Goal: Task Accomplishment & Management: Manage account settings

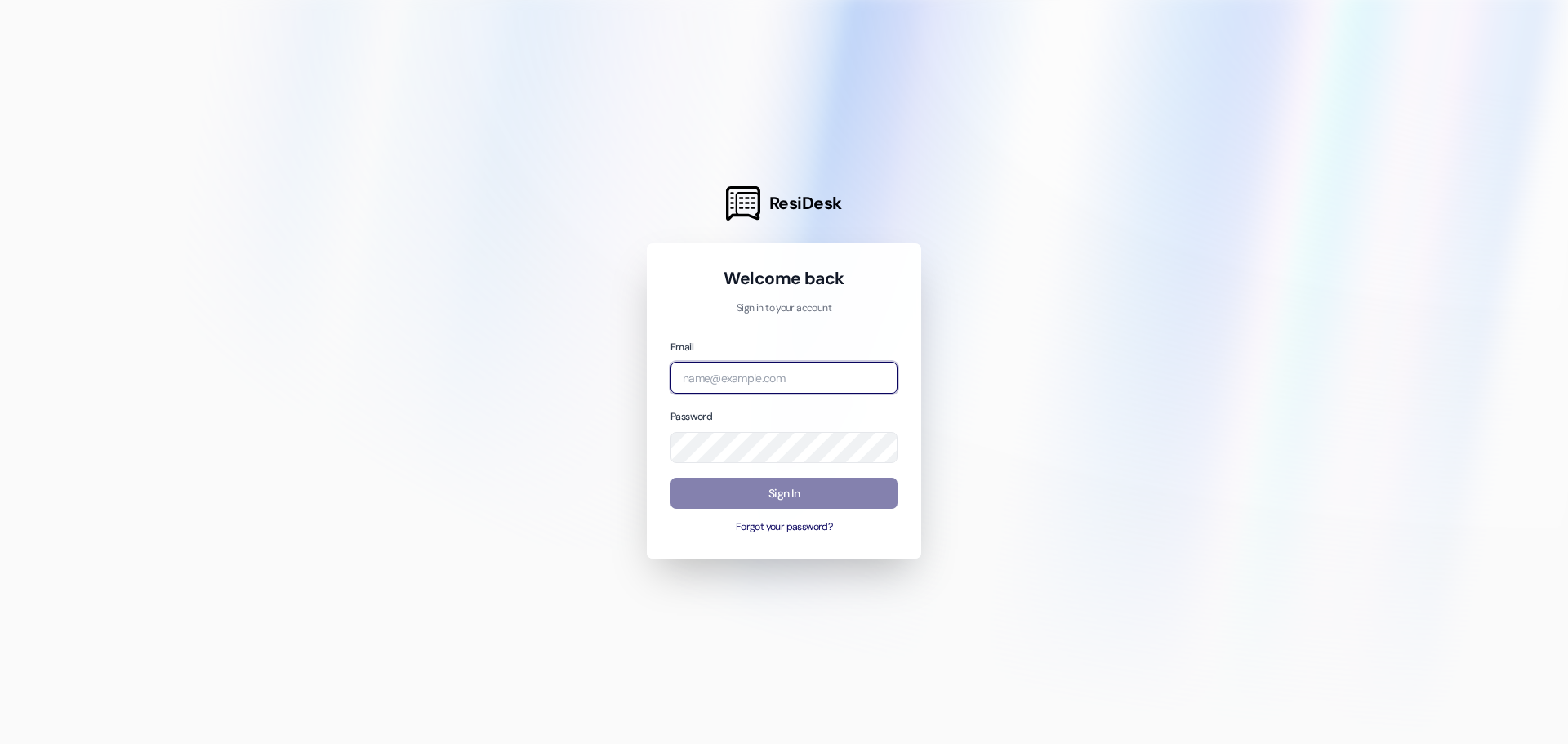
click at [785, 385] on input "email" at bounding box center [783, 377] width 227 height 32
click at [760, 376] on input "email" at bounding box center [783, 377] width 227 height 32
type input "[EMAIL_ADDRESS][DOMAIN_NAME]"
click at [784, 530] on button "Forgot your password?" at bounding box center [783, 526] width 227 height 14
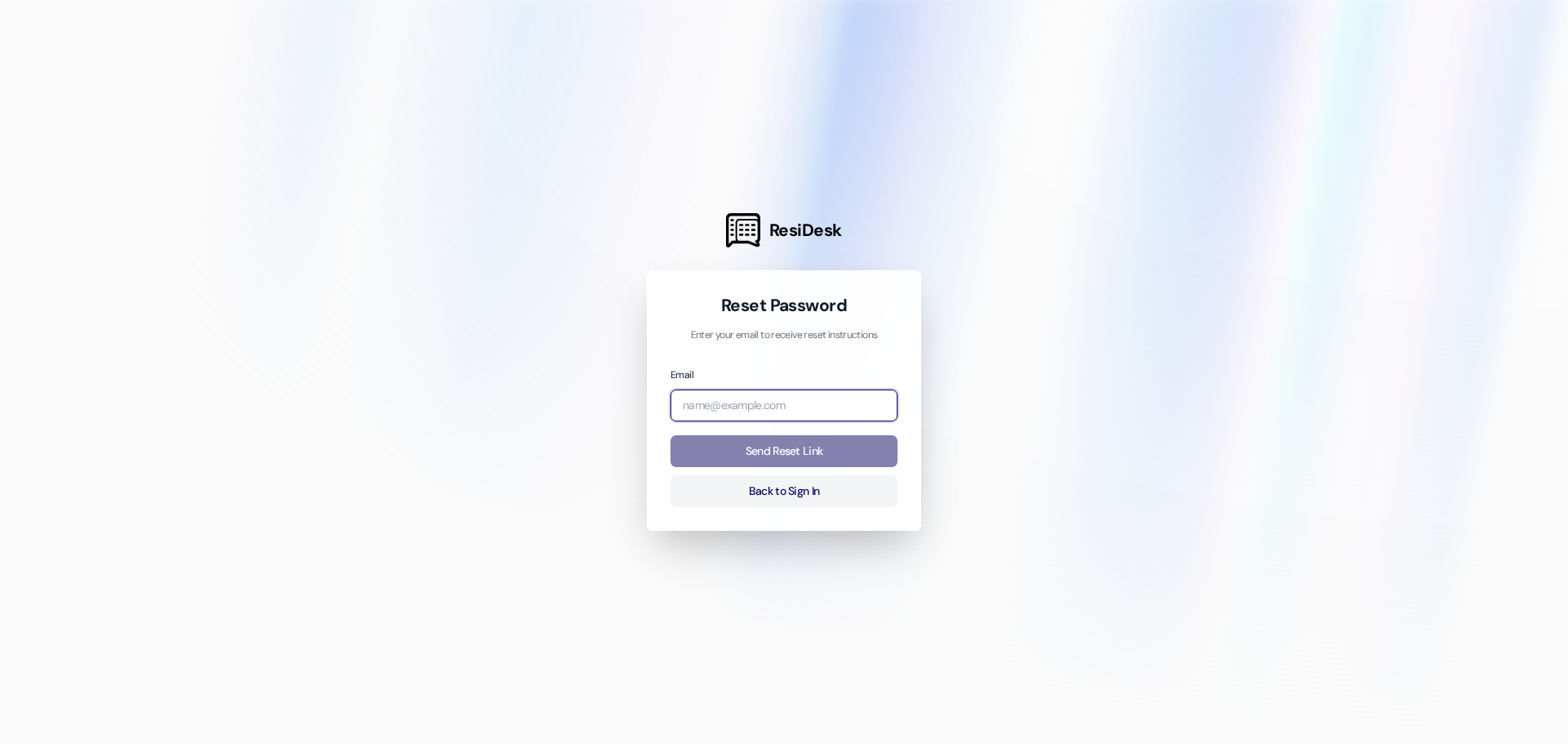
click at [743, 397] on input "email" at bounding box center [783, 405] width 227 height 32
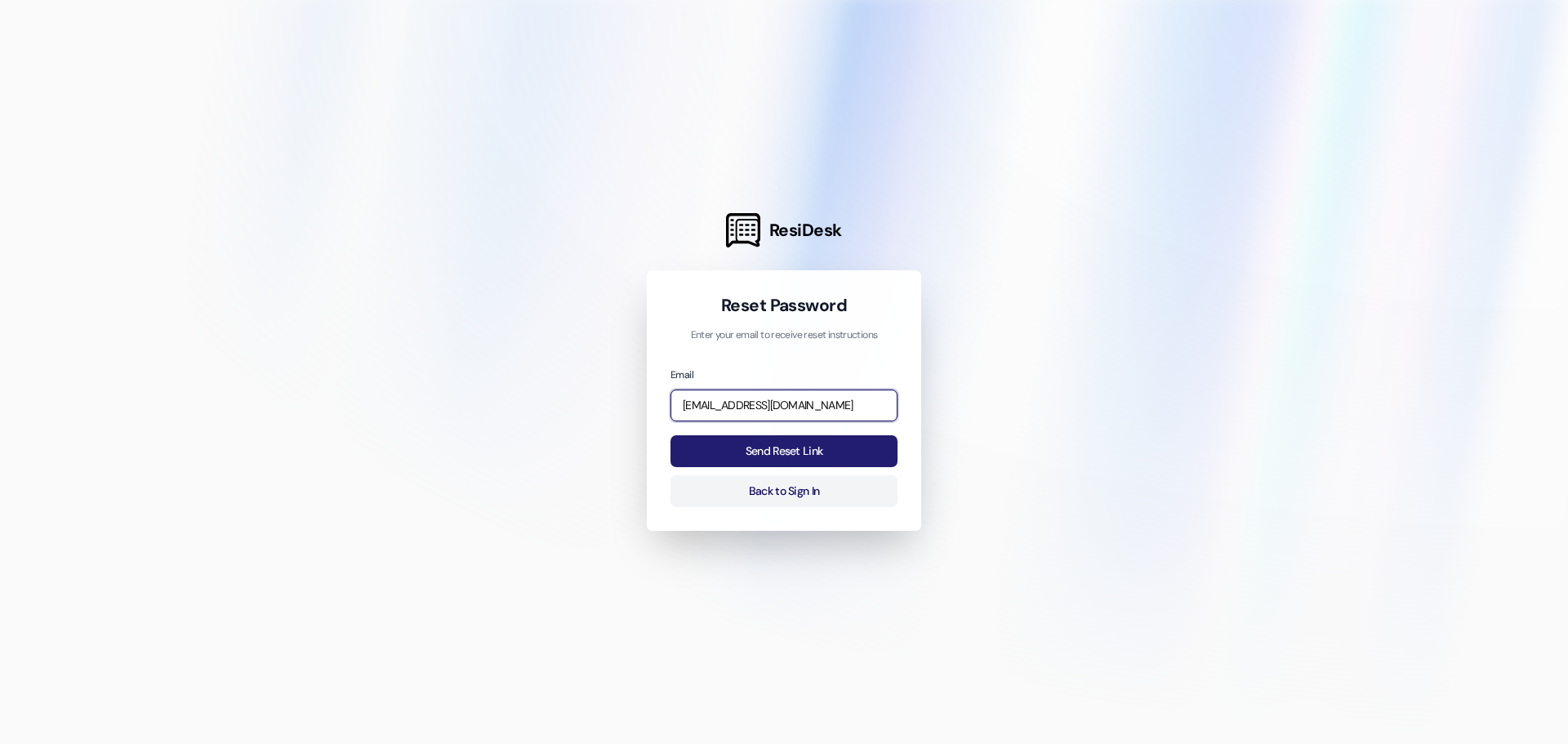
type input "[EMAIL_ADDRESS][DOMAIN_NAME]"
click at [755, 446] on button "Send Reset Link" at bounding box center [783, 450] width 227 height 32
